Goal: Use online tool/utility: Utilize a website feature to perform a specific function

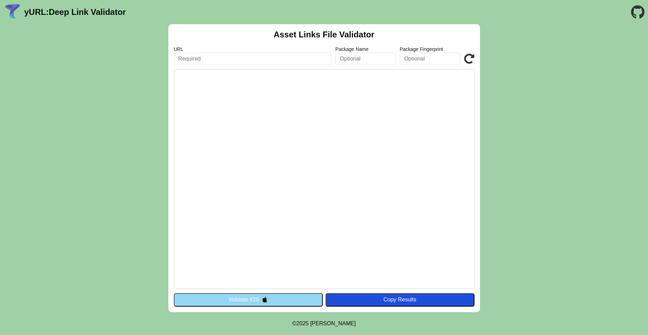
click at [230, 60] on input "text" at bounding box center [253, 59] width 158 height 12
paste input "[URL][DOMAIN_NAME]"
click at [180, 58] on input "https://test-developer.free.beeceptor.com" at bounding box center [253, 59] width 158 height 12
type input "https://test-developer.free.beeceptor.com"
click button "Validate" at bounding box center [0, 0] width 0 height 0
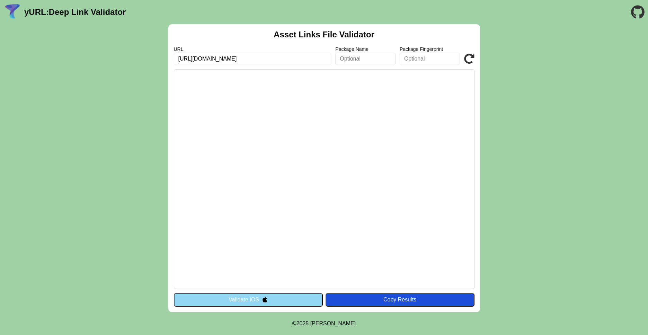
click at [242, 304] on button "Validate iOS" at bounding box center [248, 299] width 149 height 13
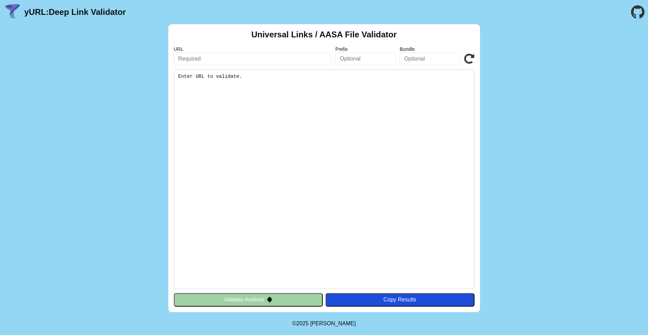
click at [245, 79] on pre "Enter URL to validate." at bounding box center [324, 179] width 300 height 220
click at [241, 57] on input "text" at bounding box center [253, 59] width 158 height 12
click at [234, 303] on button "Validate Android" at bounding box center [248, 299] width 149 height 13
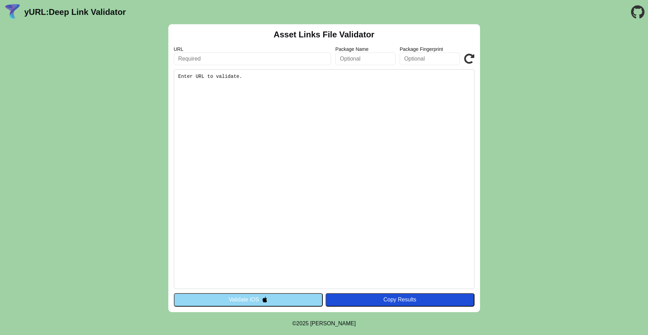
click at [254, 54] on input "text" at bounding box center [253, 59] width 158 height 12
paste input "[URL][DOMAIN_NAME]"
click at [179, 59] on input "https://test-developer.free.beeceptor.com" at bounding box center [253, 59] width 158 height 12
type input "https://test-developer.free.beeceptor.com"
click button "Validate" at bounding box center [0, 0] width 0 height 0
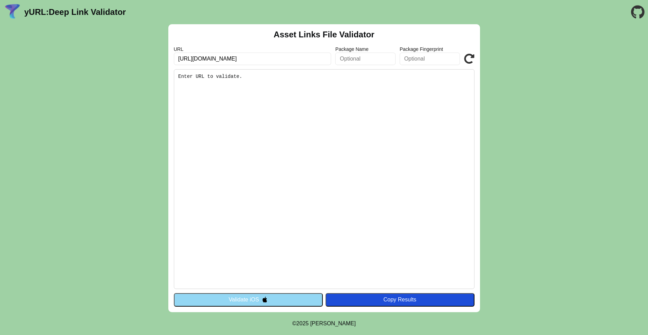
click button "Validate" at bounding box center [0, 0] width 0 height 0
click at [298, 66] on div "Asset Links File Validator URL https://test-developer.free.beeceptor.com Packag…" at bounding box center [324, 168] width 312 height 288
click at [179, 61] on input "https://test-developer.free.beeceptor.com" at bounding box center [253, 59] width 158 height 12
click at [302, 62] on input "https://test-developer.free.beeceptor.com" at bounding box center [253, 59] width 158 height 12
type input "https://test-developer.free.beeceptor.com"
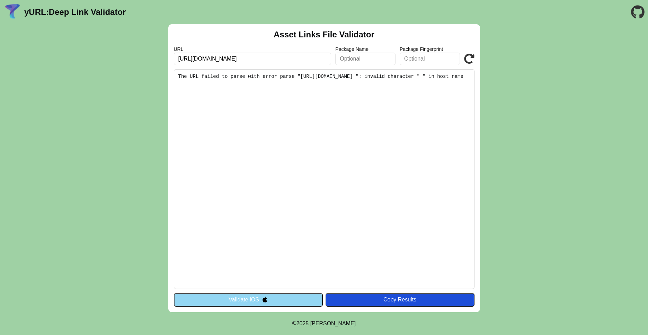
click button "Validate" at bounding box center [0, 0] width 0 height 0
